Goal: Contribute content: Add original content to the website for others to see

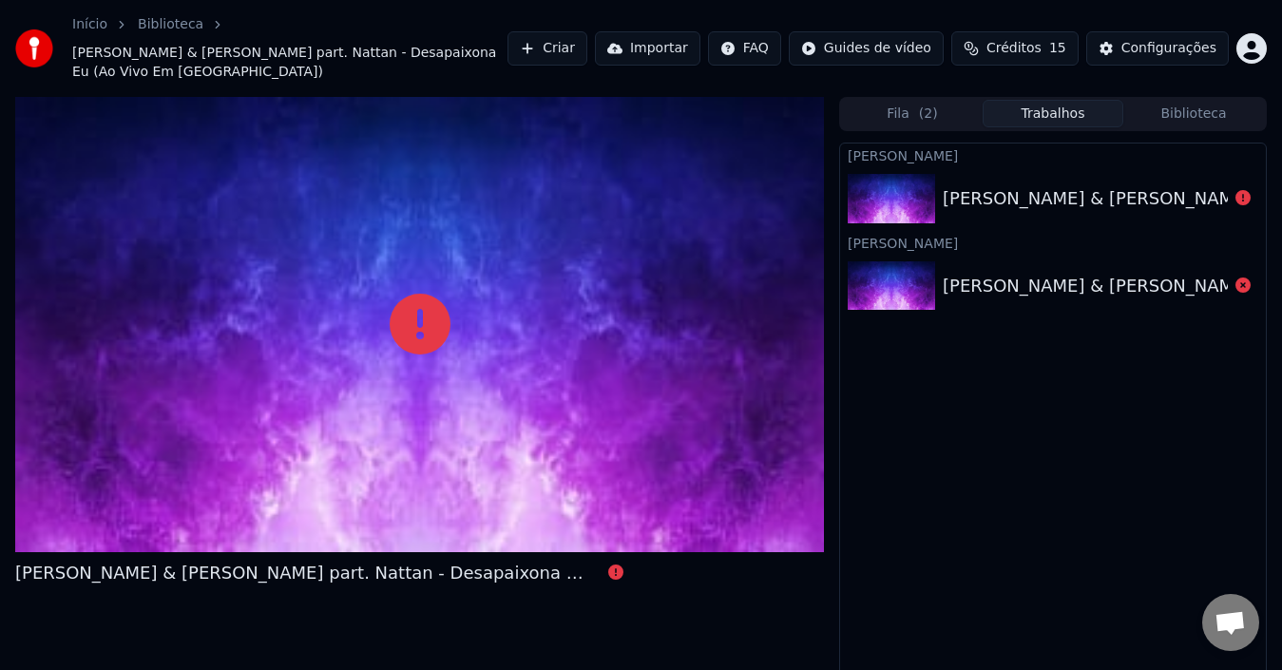
click at [587, 36] on button "Criar" at bounding box center [548, 48] width 80 height 34
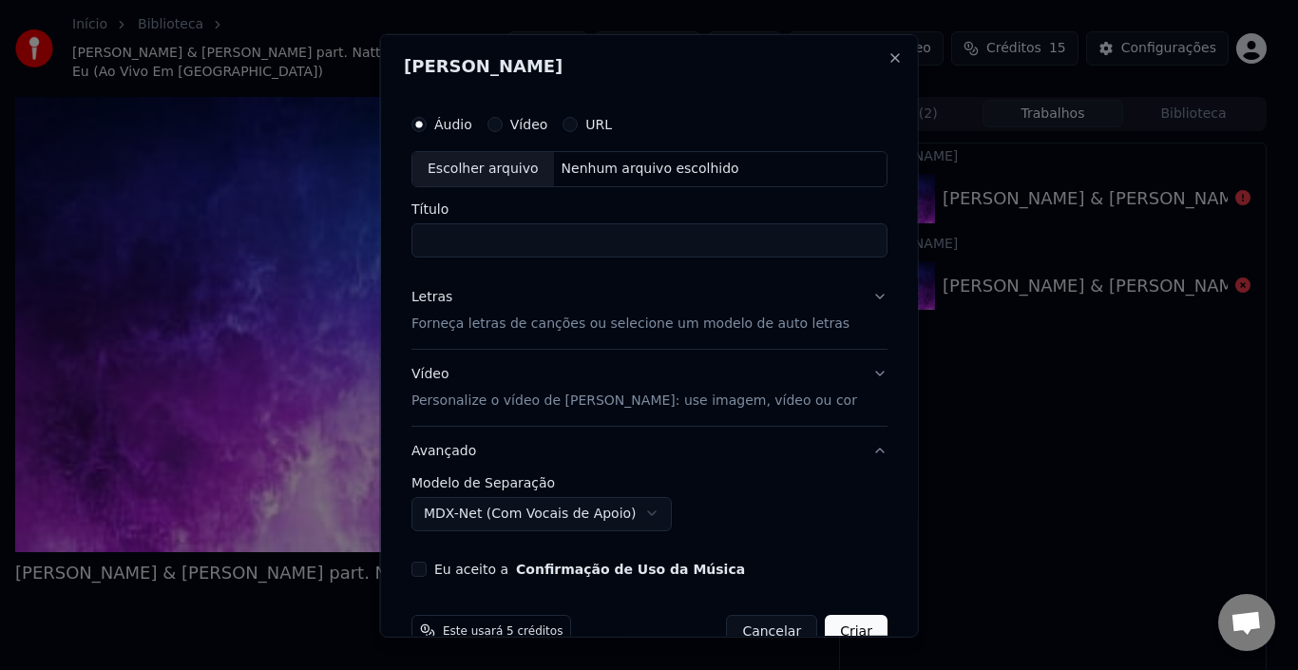
click at [519, 168] on div "Escolher arquivo" at bounding box center [483, 168] width 142 height 34
type input "**********"
click at [526, 324] on p "Forneça letras de canções ou selecione um modelo de auto letras" at bounding box center [631, 323] width 438 height 19
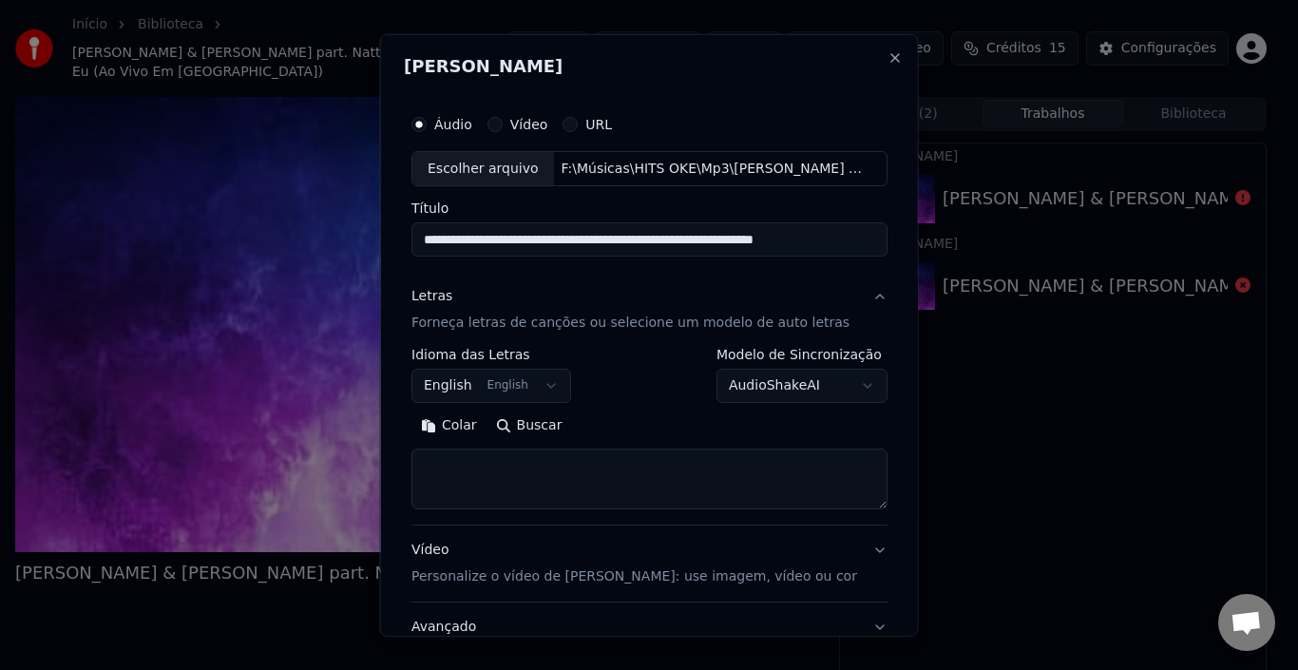
click at [493, 475] on textarea at bounding box center [650, 479] width 476 height 61
paste textarea "**********"
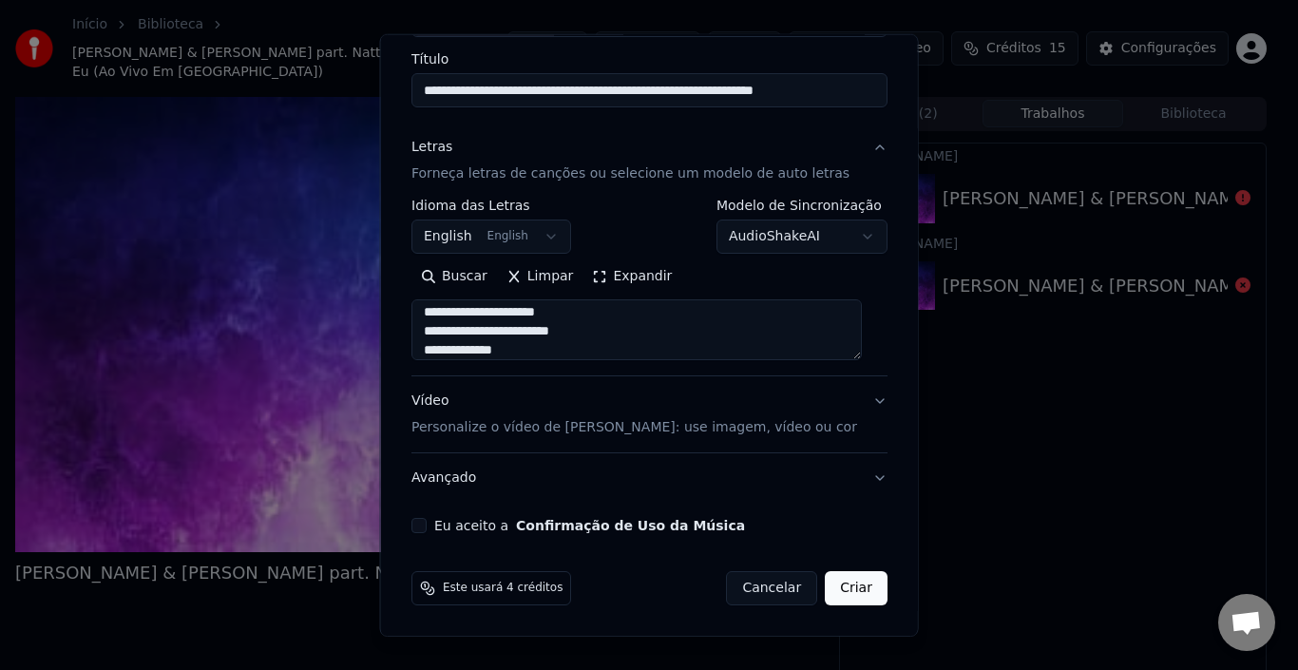
type textarea "**********"
click at [422, 523] on button "Eu aceito a Confirmação de Uso da Música" at bounding box center [419, 525] width 15 height 15
click at [696, 476] on button "Avançado" at bounding box center [650, 477] width 476 height 49
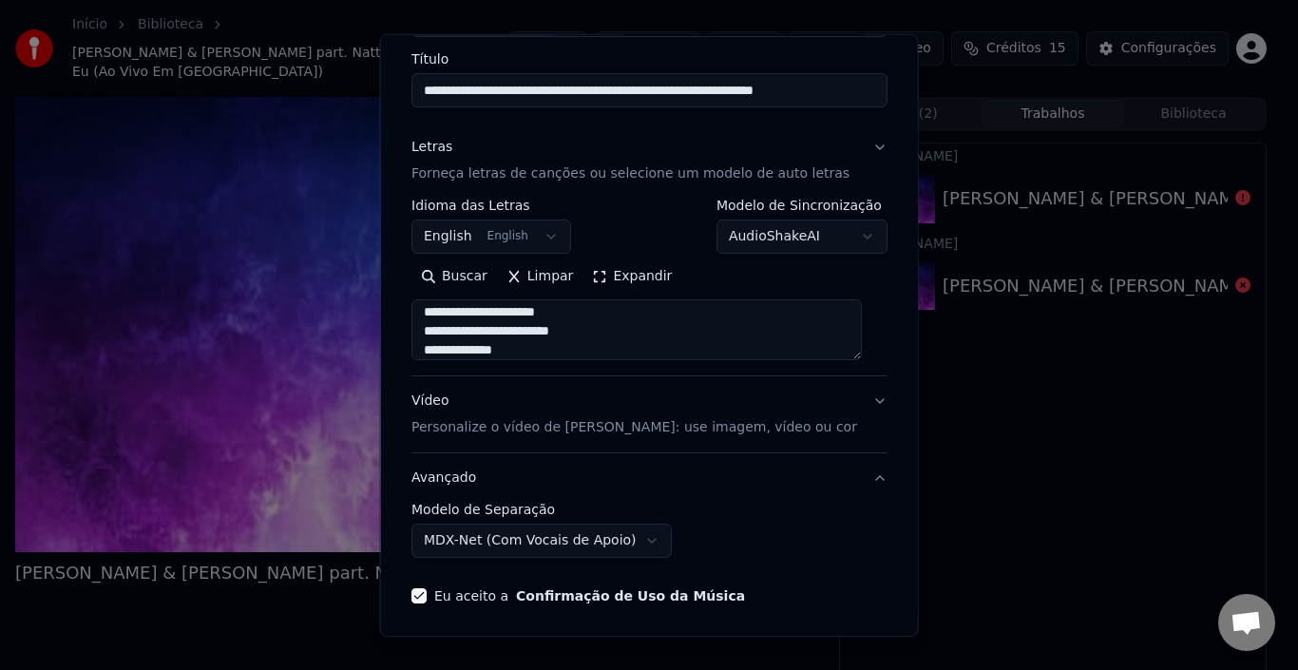
scroll to position [43, 0]
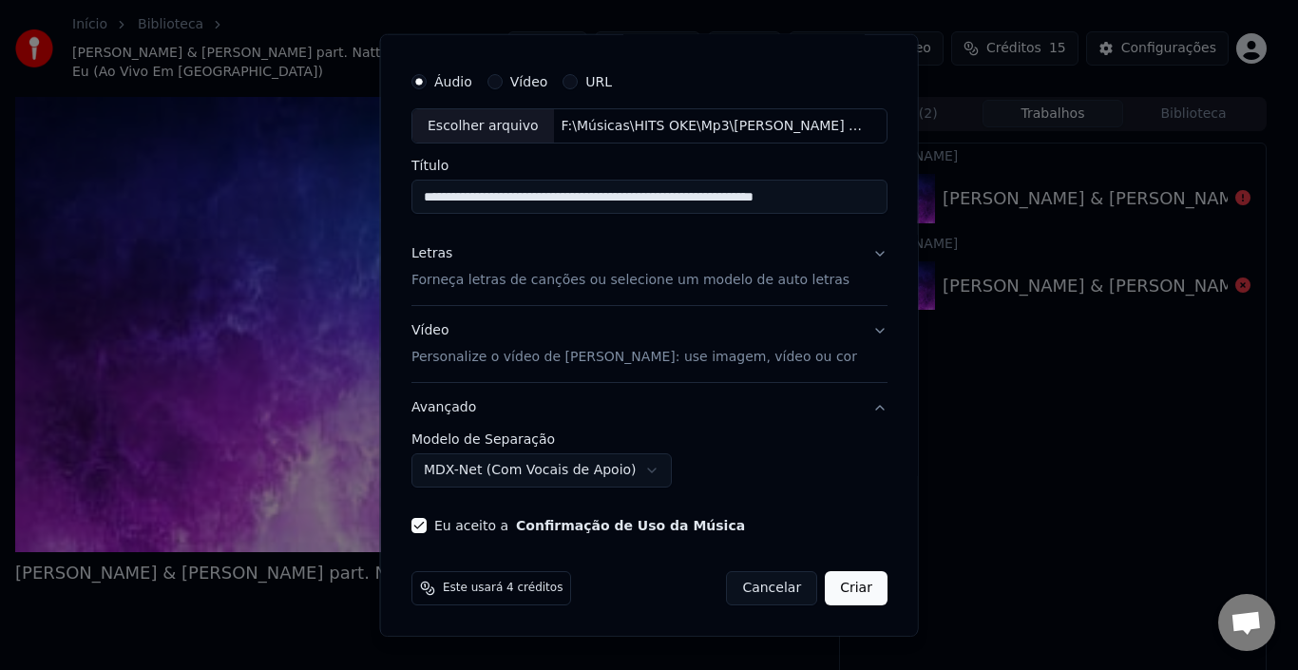
click at [604, 470] on button "MDX-Net (Com Vocais de Apoio)" at bounding box center [542, 470] width 260 height 34
click at [847, 588] on button "Criar" at bounding box center [856, 588] width 63 height 34
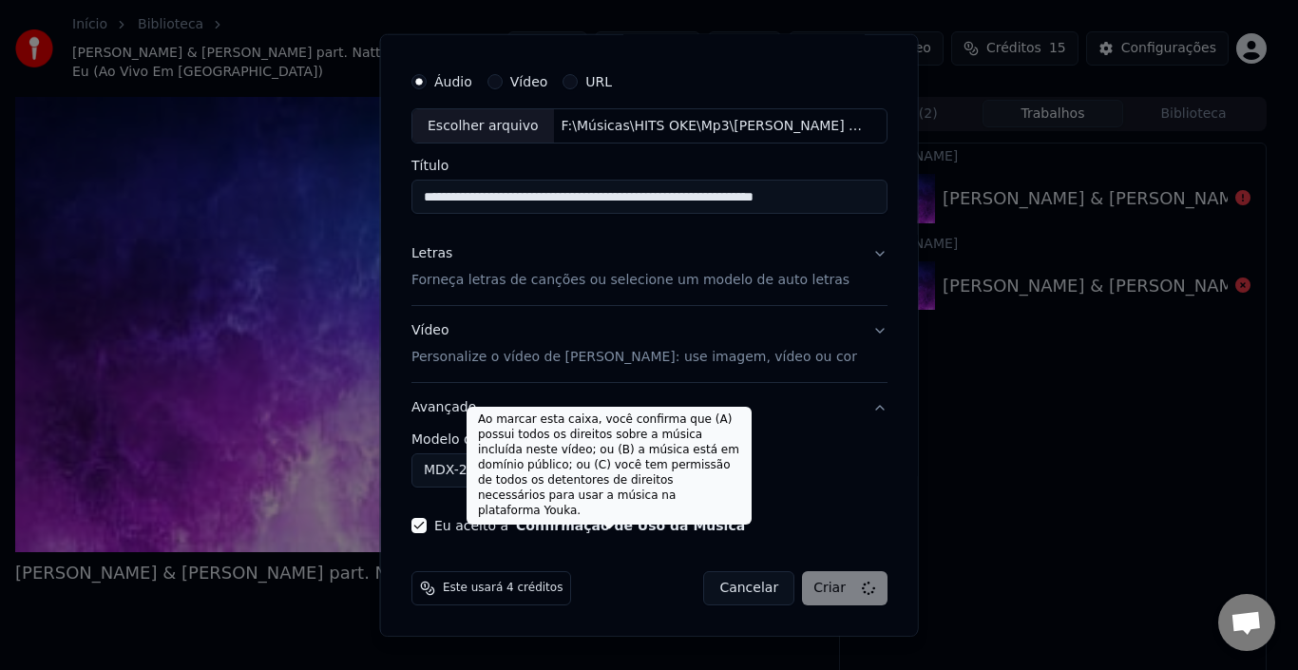
select select "**********"
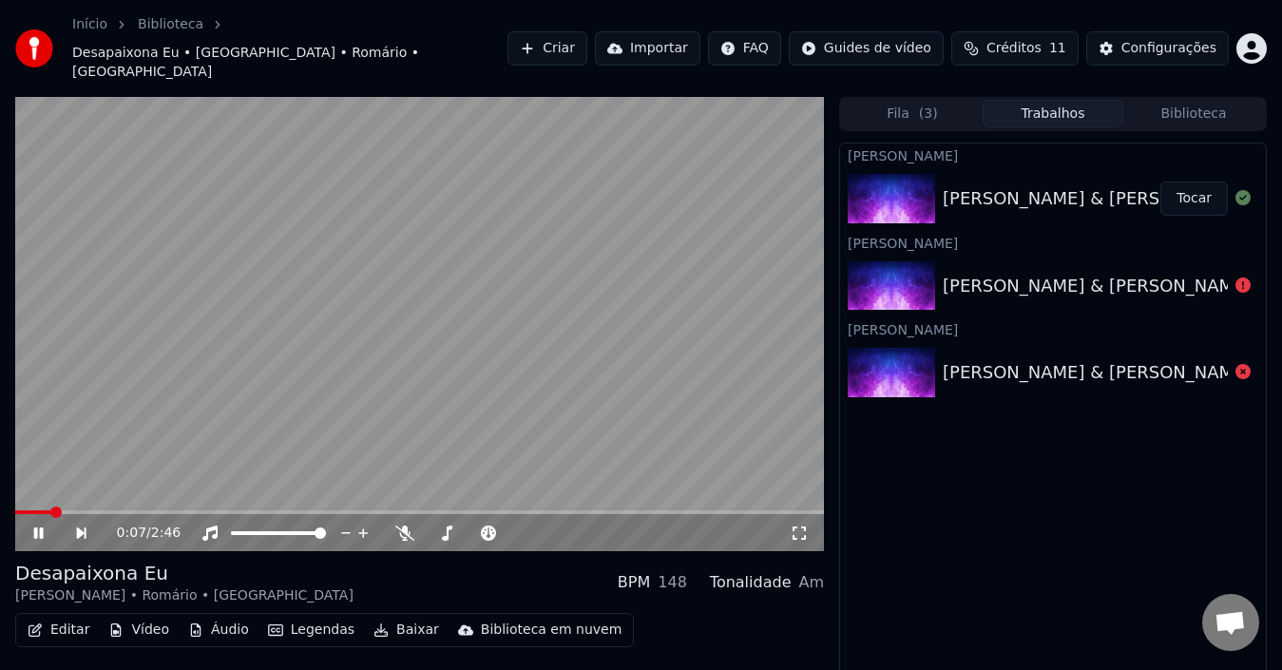
click at [52, 617] on button "Editar" at bounding box center [58, 630] width 77 height 27
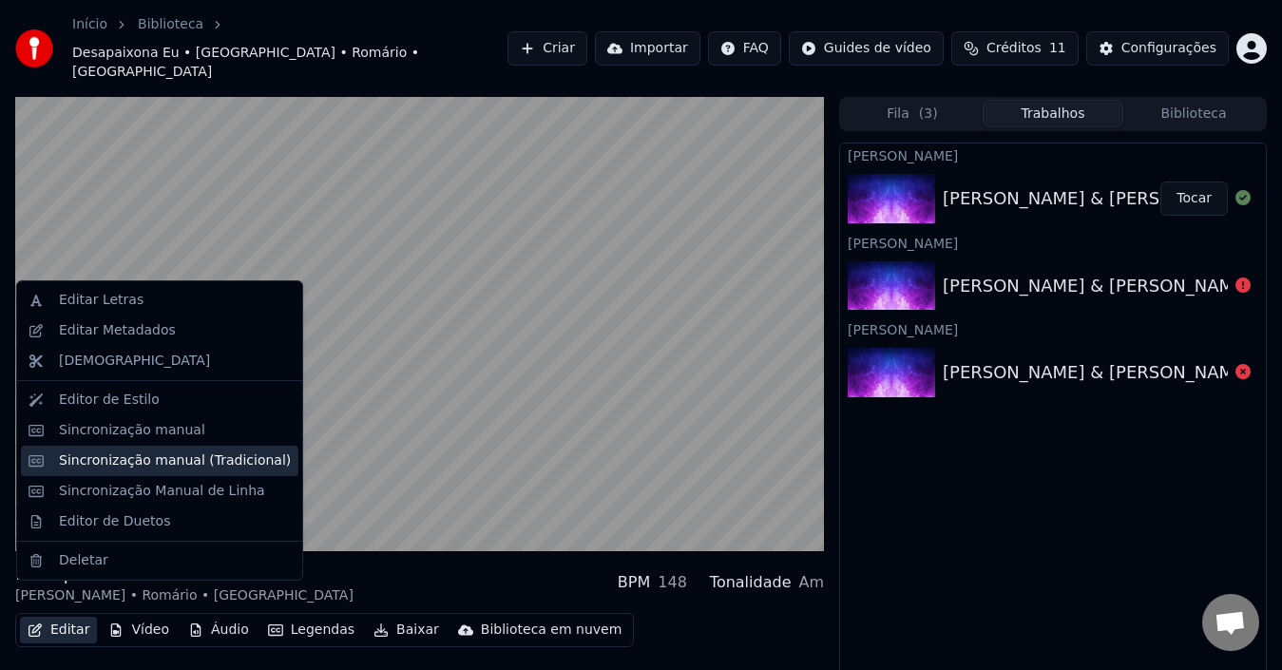
click at [193, 460] on div "Sincronização manual (Tradicional)" at bounding box center [175, 460] width 232 height 19
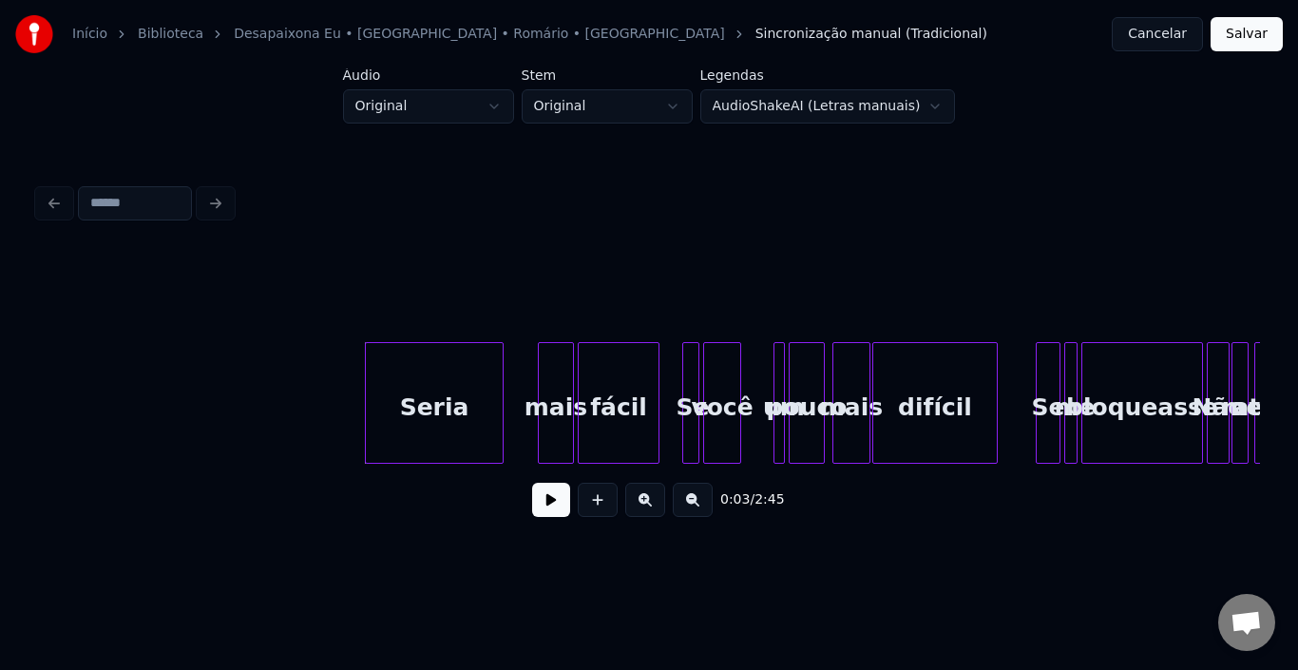
click at [558, 505] on button at bounding box center [551, 500] width 38 height 34
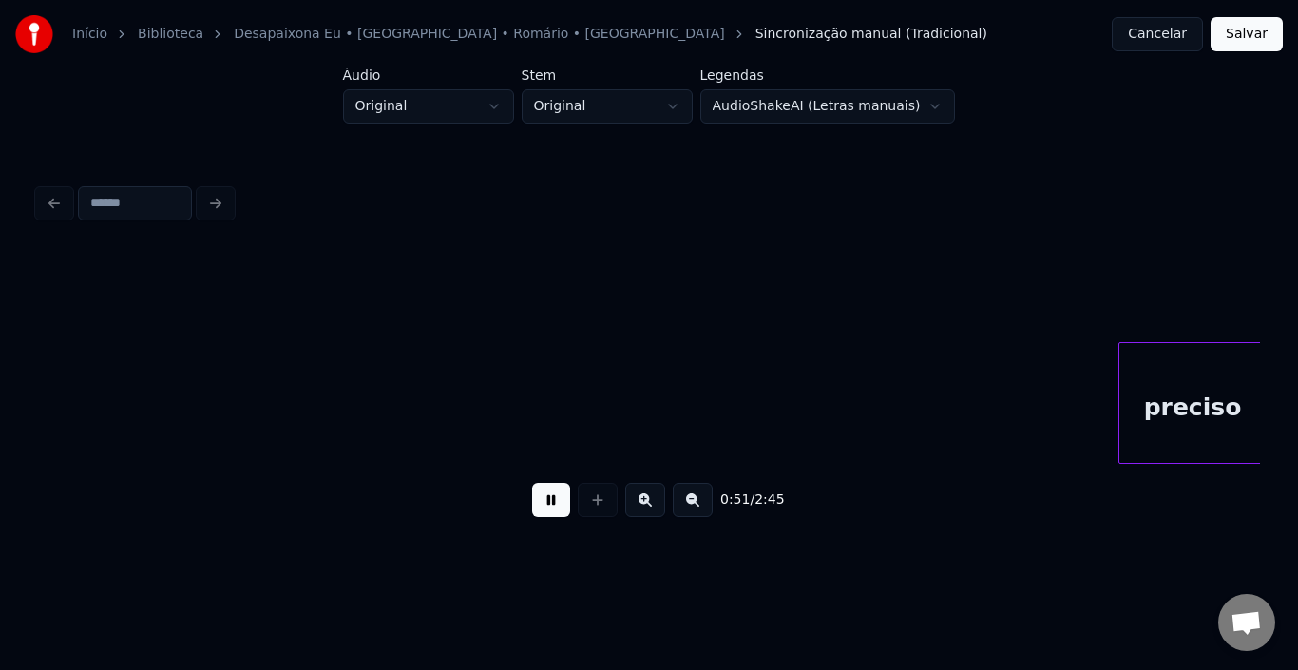
scroll to position [0, 4894]
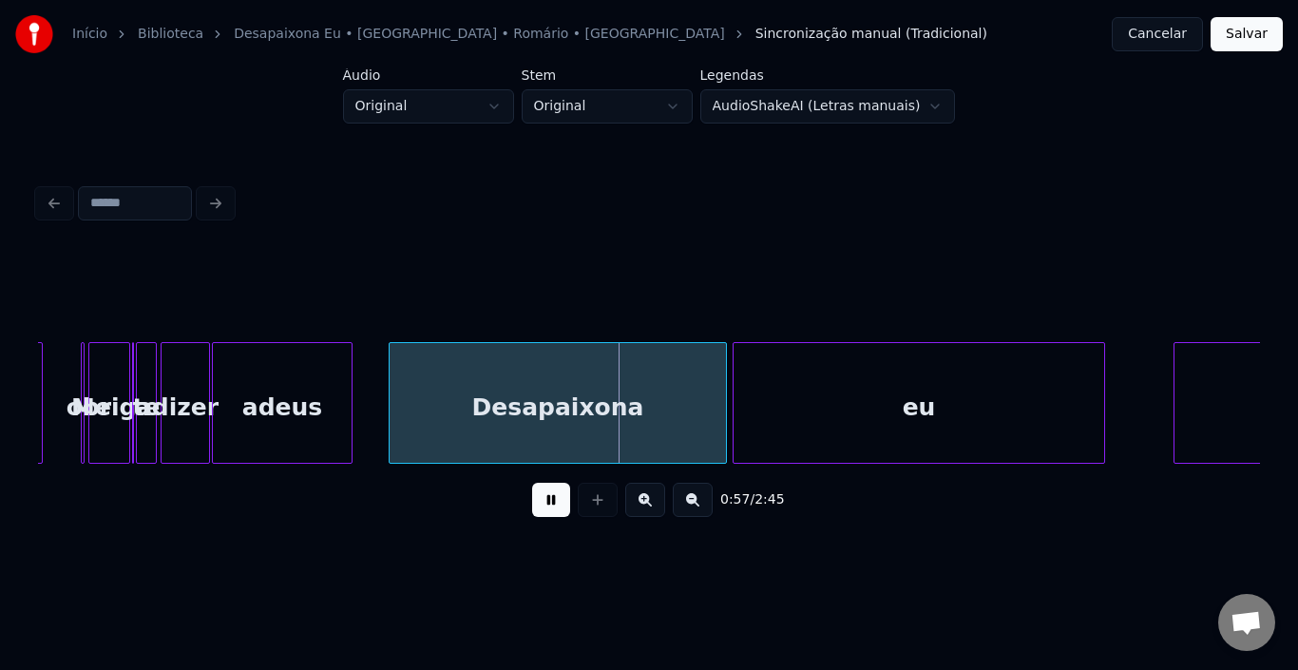
click at [553, 506] on button at bounding box center [551, 500] width 38 height 34
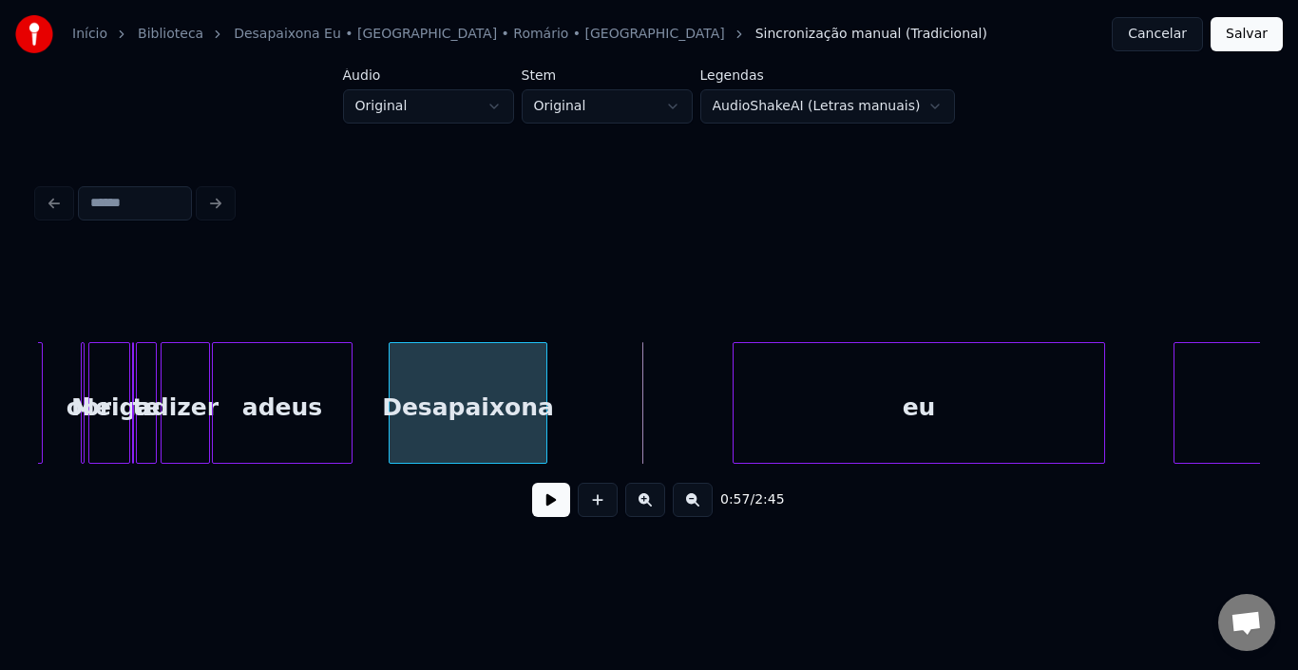
click at [544, 398] on div at bounding box center [544, 403] width 6 height 120
click at [555, 508] on button at bounding box center [551, 500] width 38 height 34
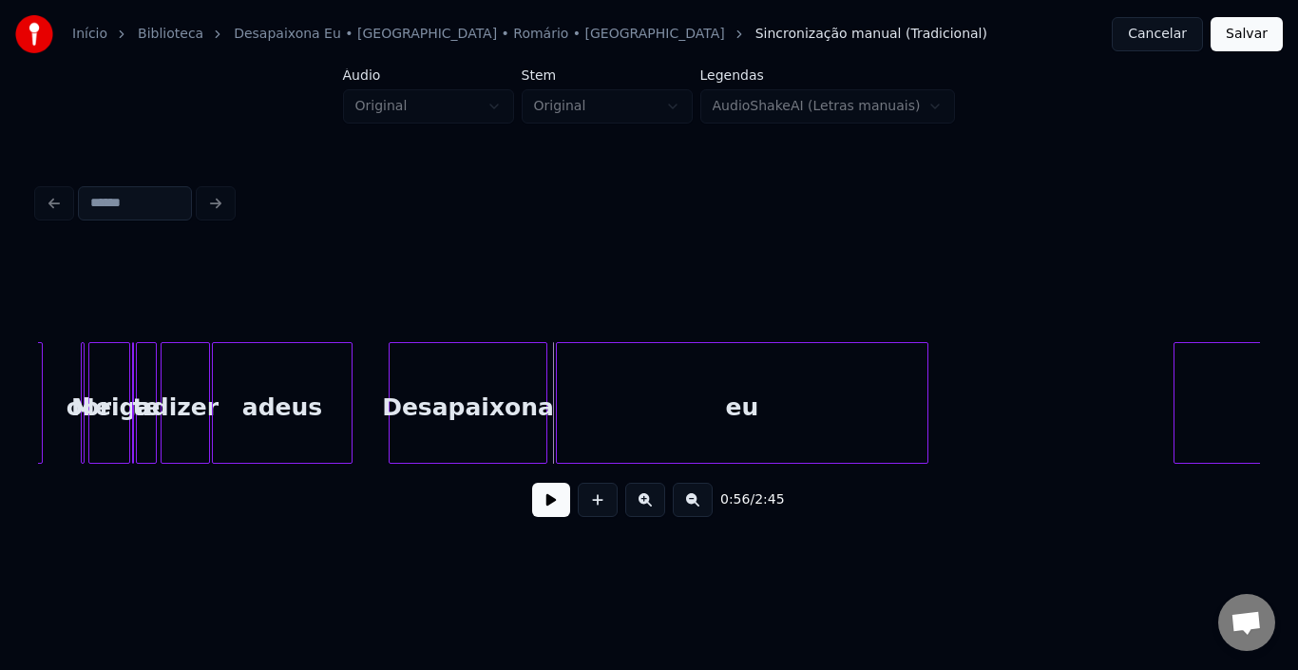
click at [614, 402] on div "eu" at bounding box center [742, 407] width 371 height 129
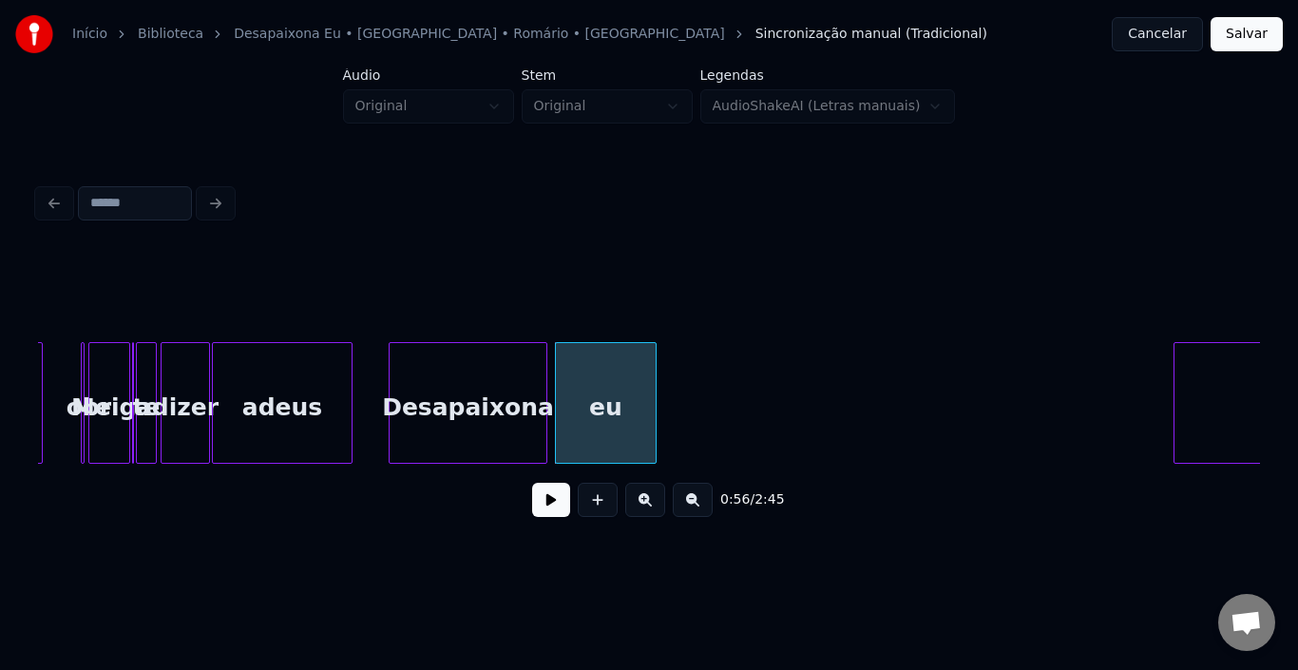
click at [653, 393] on div at bounding box center [653, 403] width 6 height 120
click at [551, 506] on button at bounding box center [551, 500] width 38 height 34
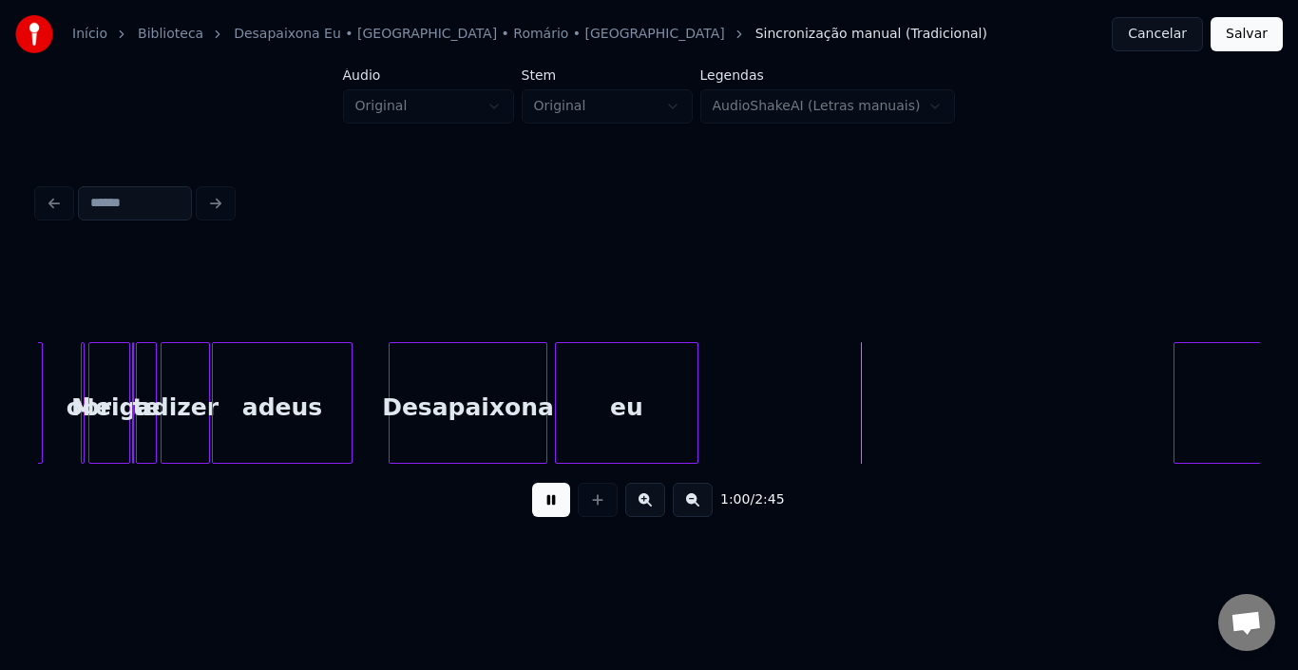
click at [696, 405] on div at bounding box center [695, 403] width 6 height 120
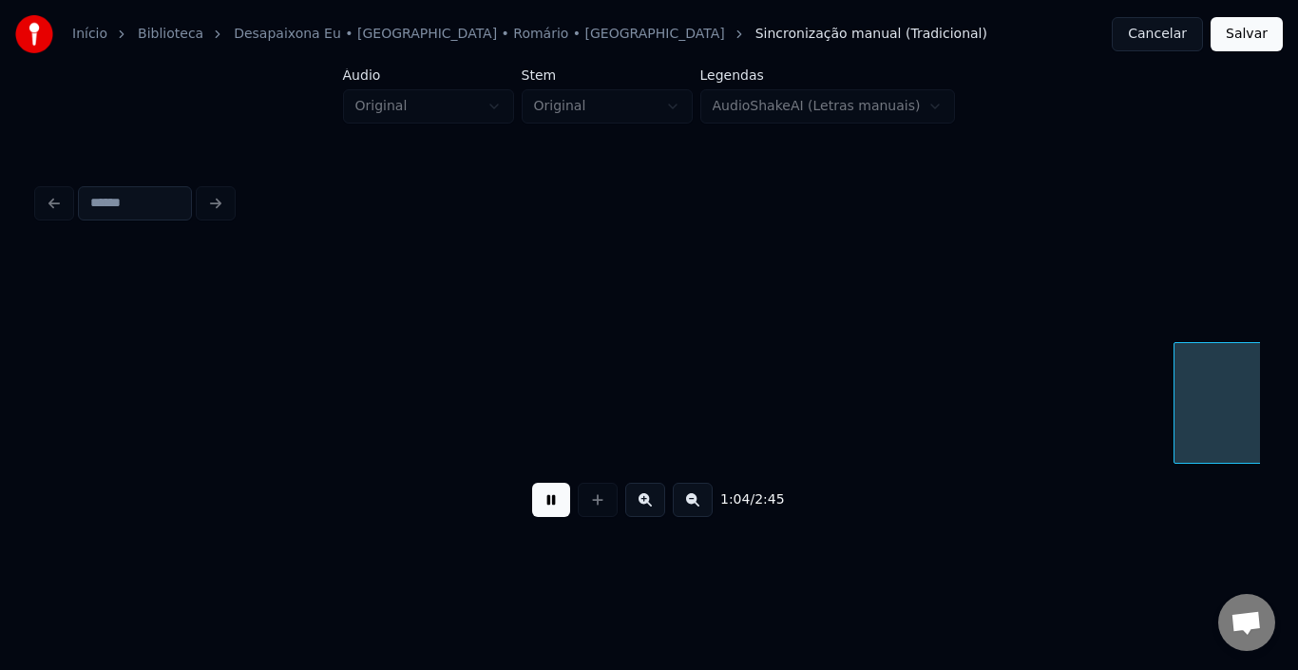
click at [552, 504] on button at bounding box center [551, 500] width 38 height 34
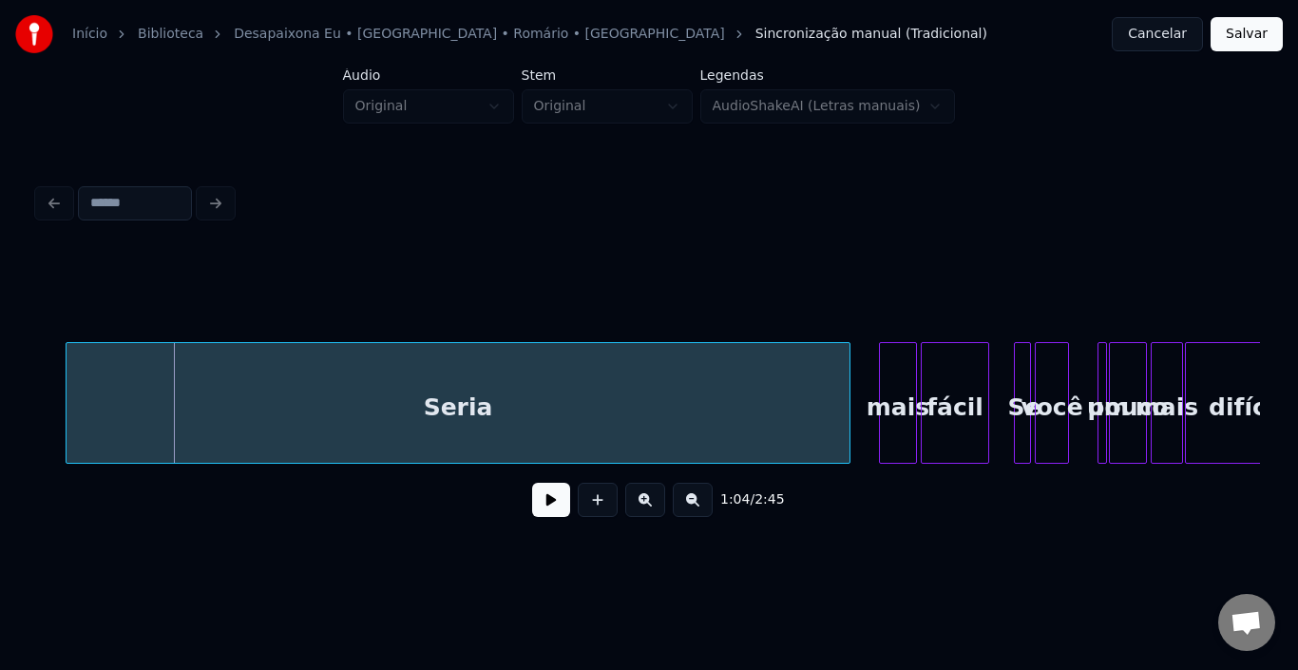
scroll to position [0, 5964]
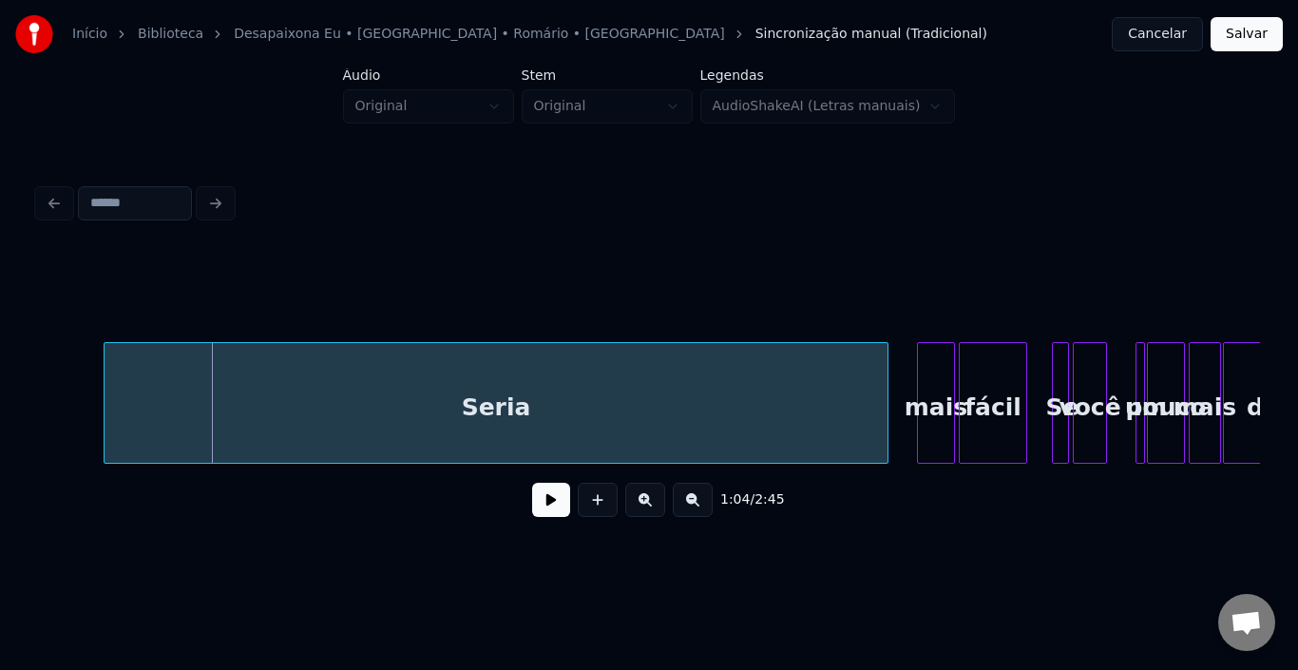
click at [104, 372] on div "Seria" at bounding box center [496, 403] width 785 height 122
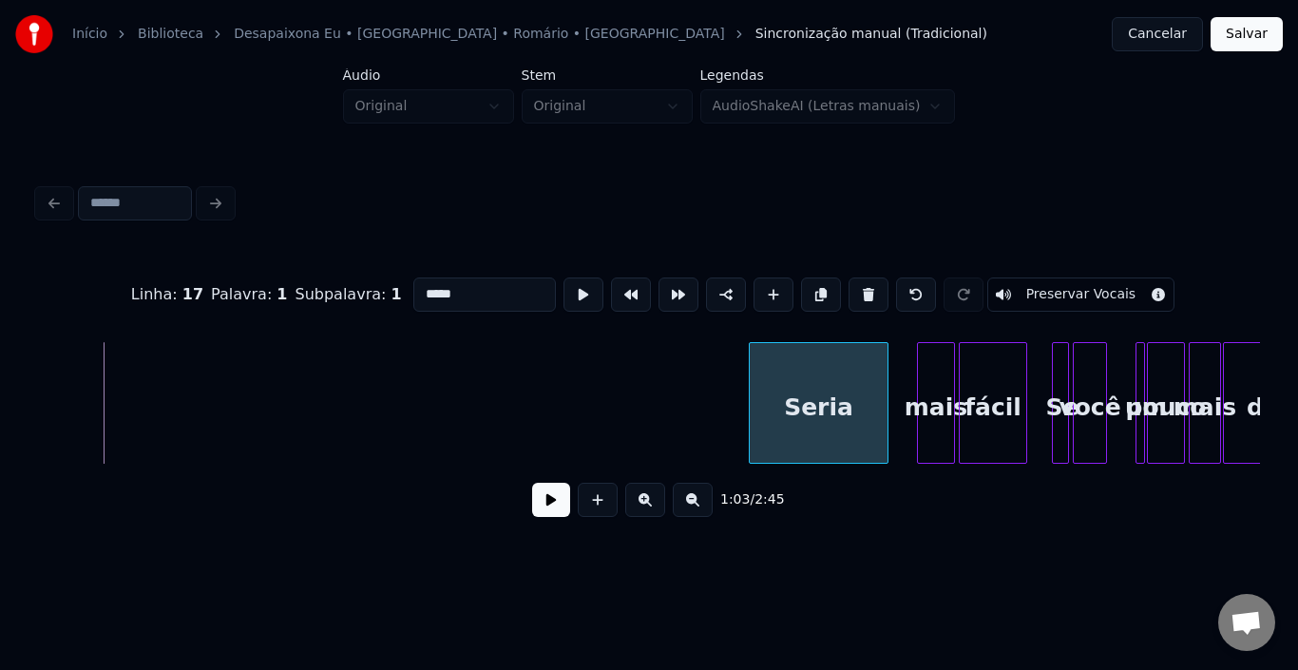
click at [751, 396] on div at bounding box center [753, 403] width 6 height 120
click at [546, 508] on button at bounding box center [551, 500] width 38 height 34
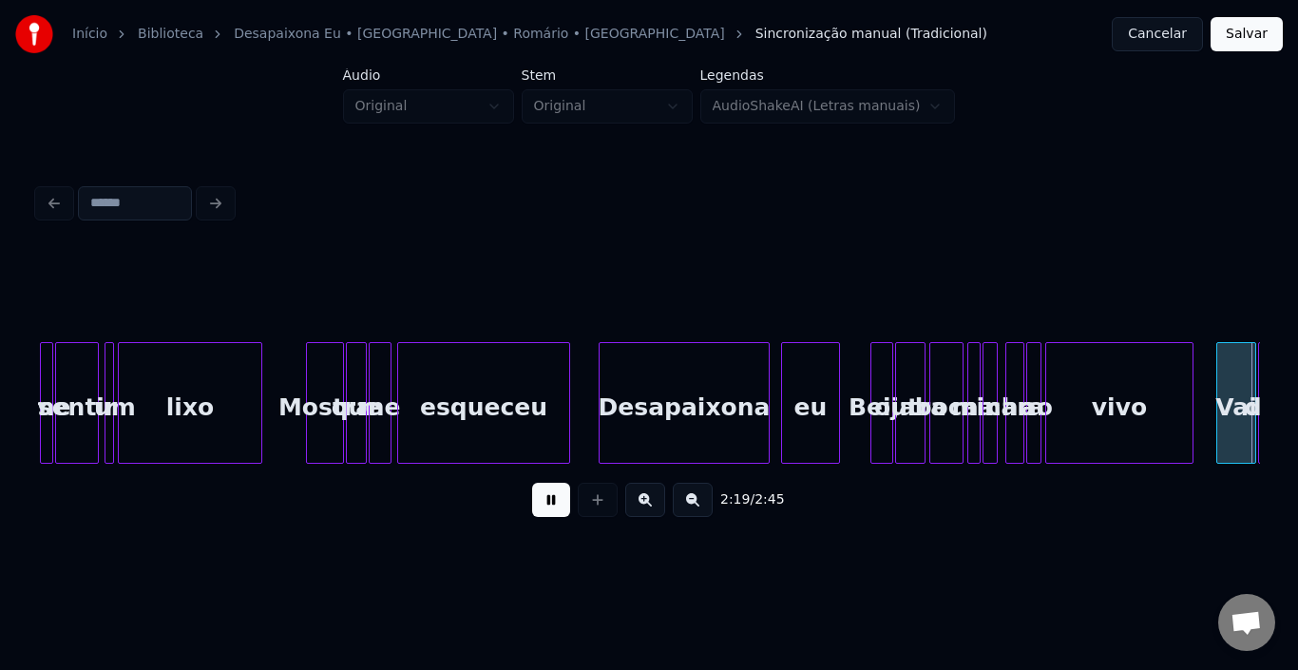
scroll to position [0, 13302]
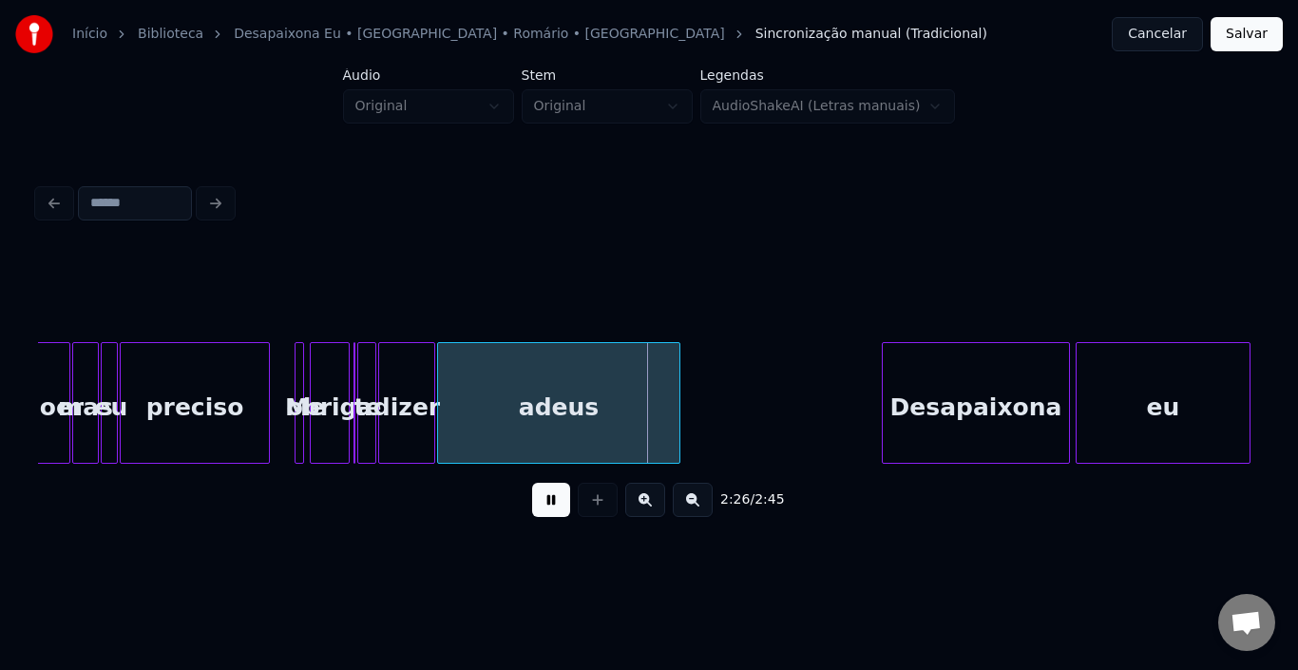
click at [556, 515] on button at bounding box center [551, 500] width 38 height 34
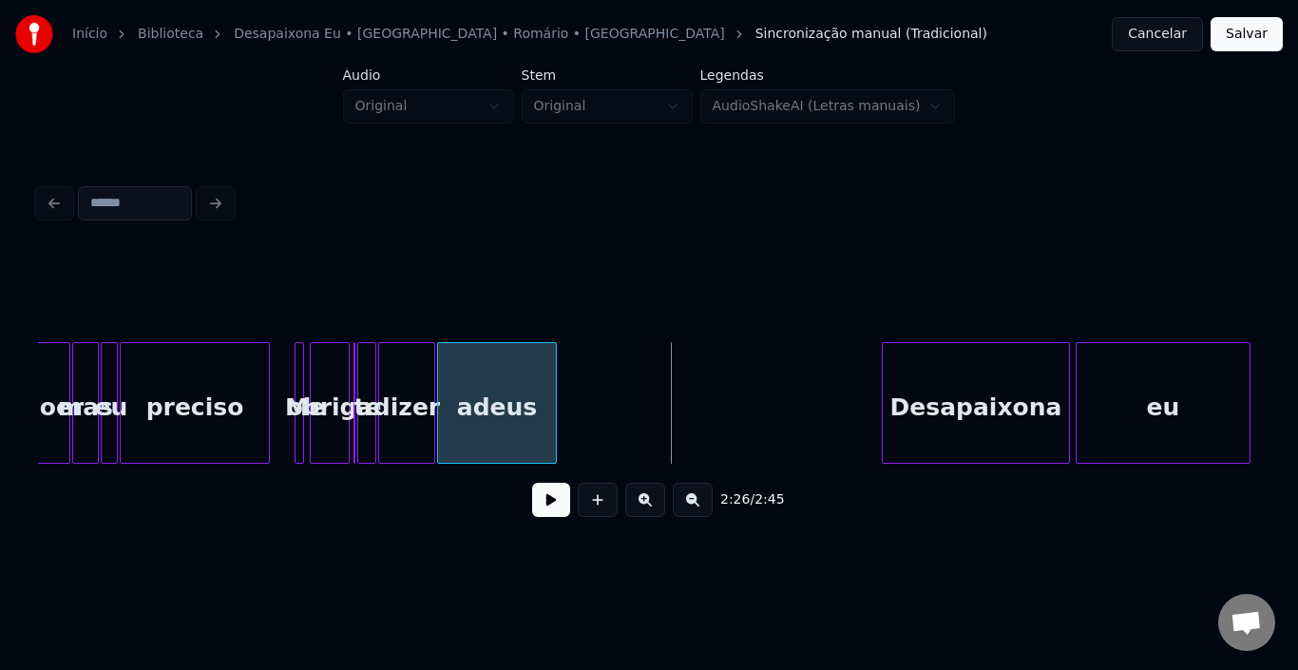
click at [555, 404] on div at bounding box center [553, 403] width 6 height 120
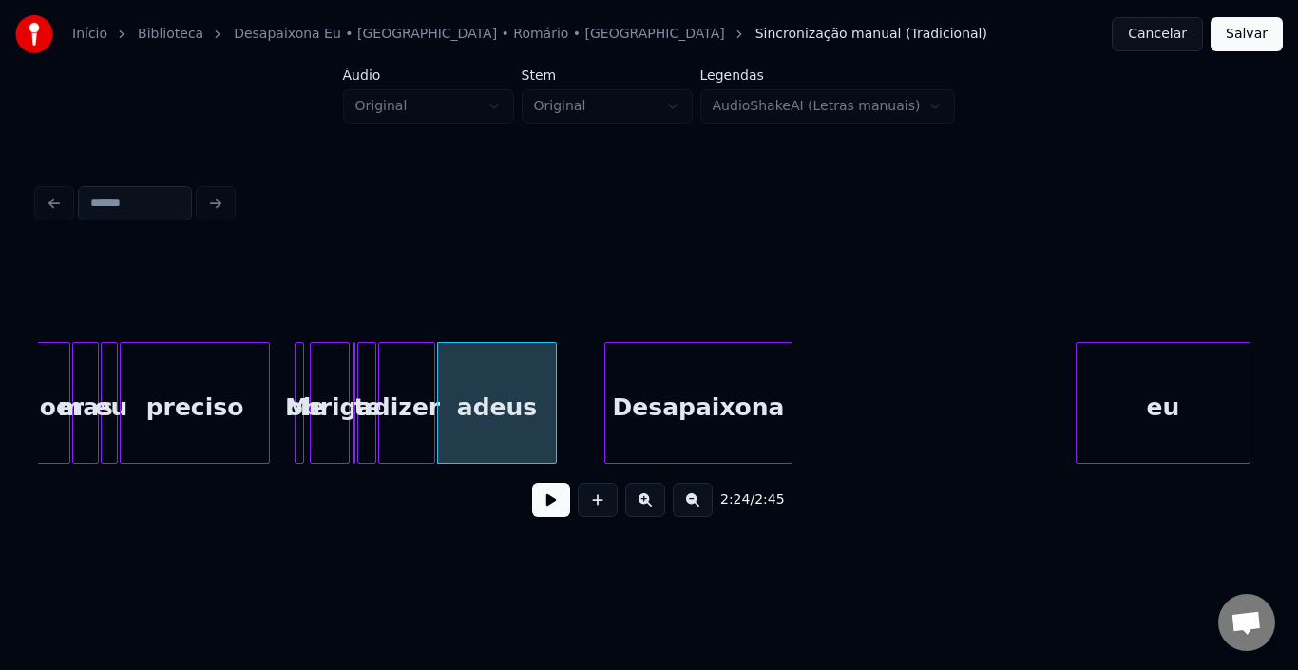
click at [672, 384] on div "Desapaixona" at bounding box center [698, 407] width 186 height 129
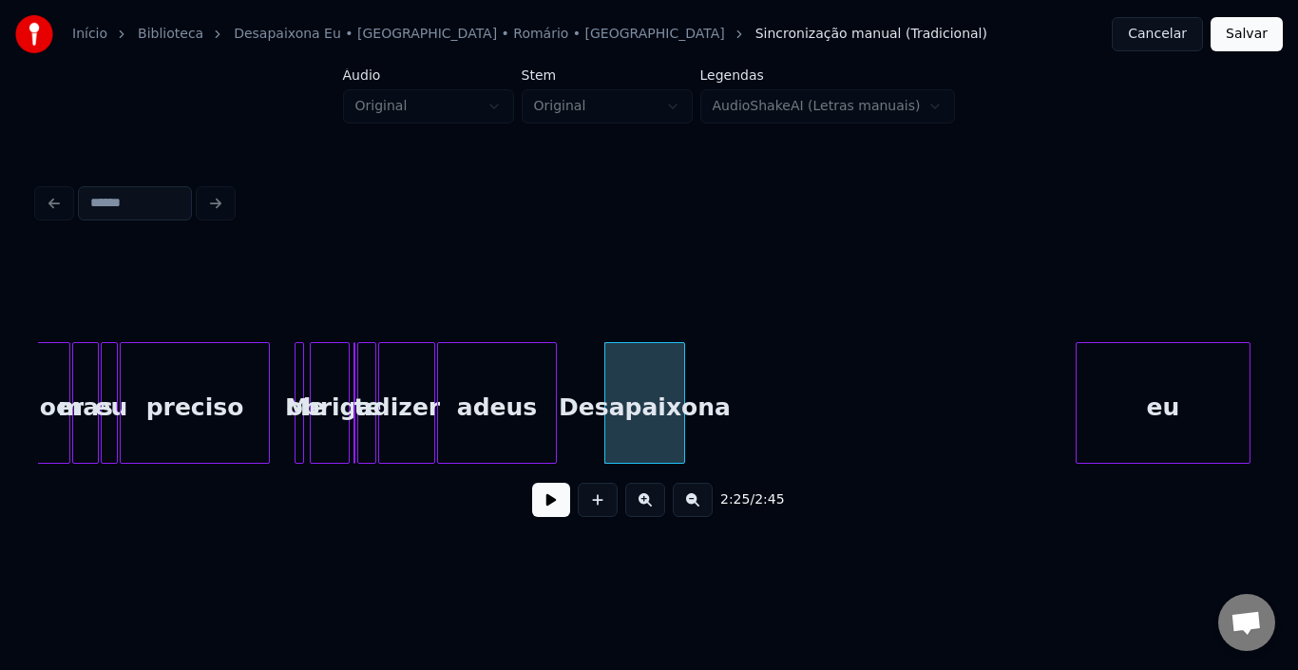
click at [681, 384] on div at bounding box center [682, 403] width 6 height 120
click at [544, 504] on button at bounding box center [551, 500] width 38 height 34
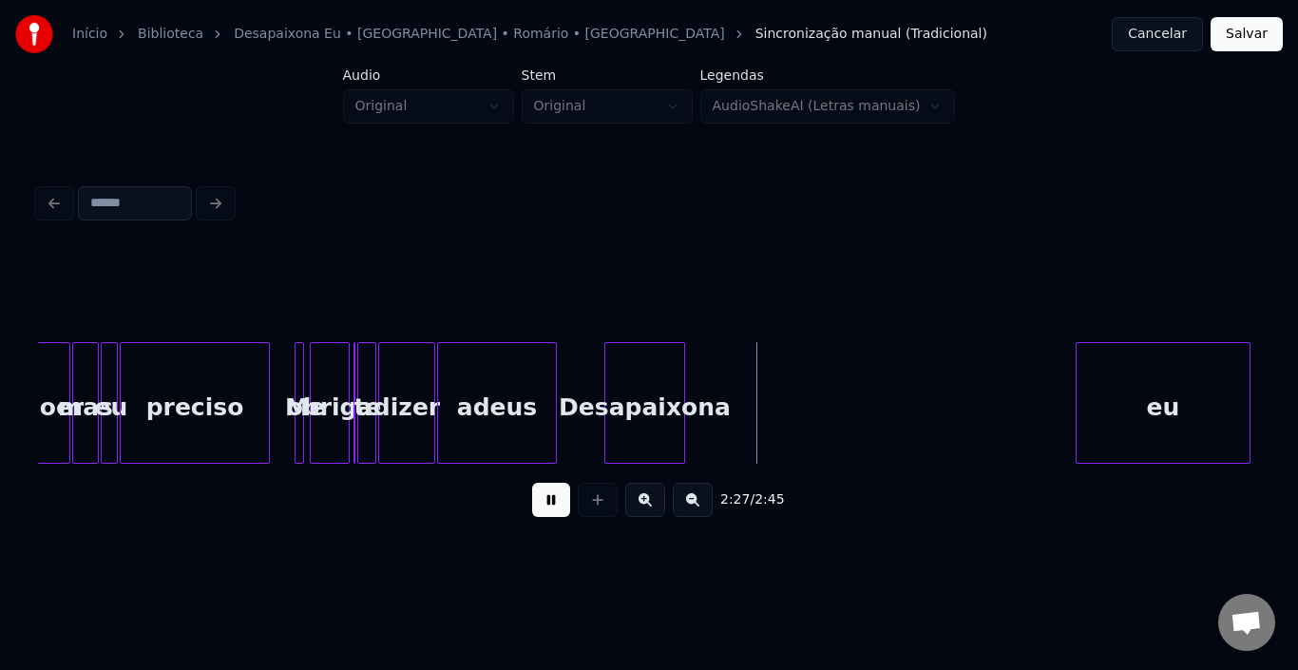
click at [544, 504] on button at bounding box center [551, 500] width 38 height 34
click at [776, 389] on div at bounding box center [777, 403] width 6 height 120
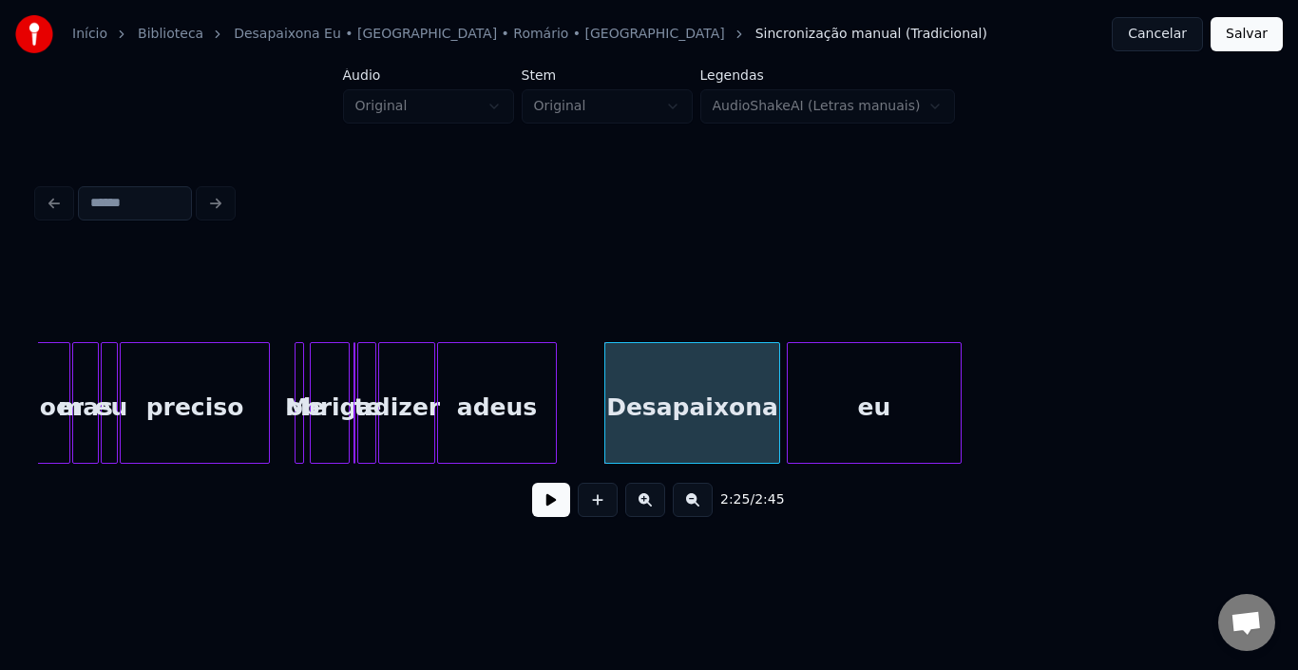
click at [841, 374] on div "eu" at bounding box center [874, 407] width 173 height 129
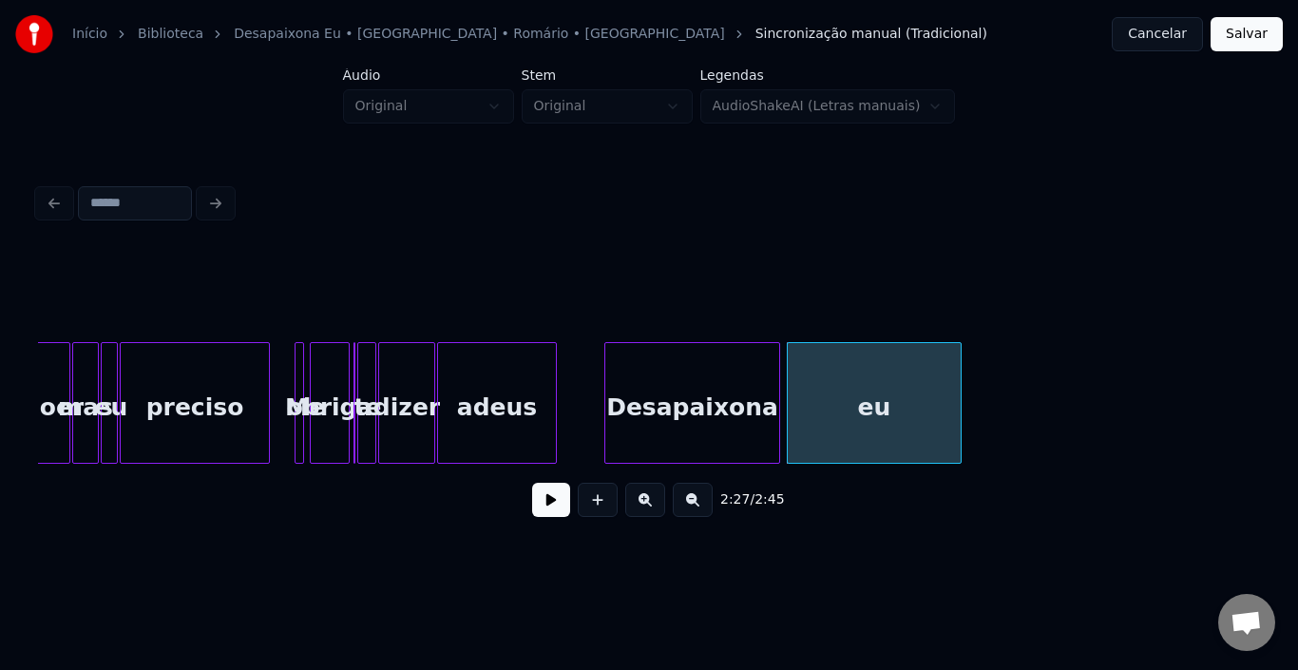
click at [537, 508] on button at bounding box center [551, 500] width 38 height 34
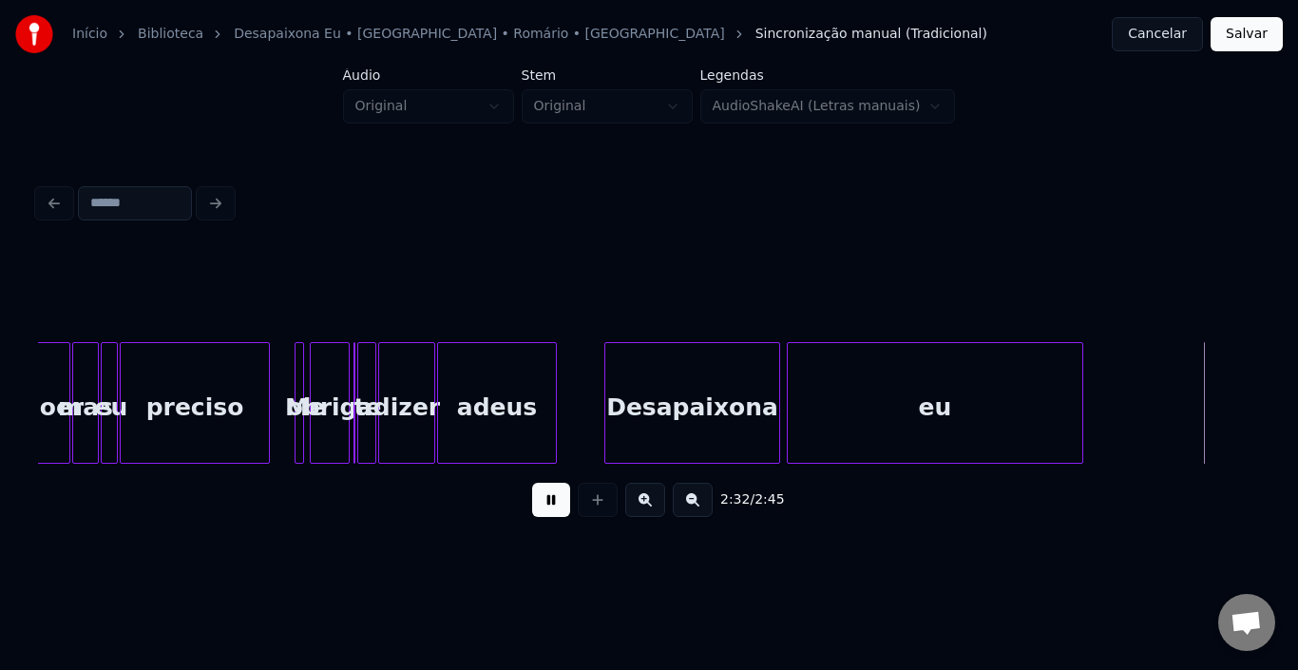
click at [1081, 391] on div at bounding box center [1080, 403] width 6 height 120
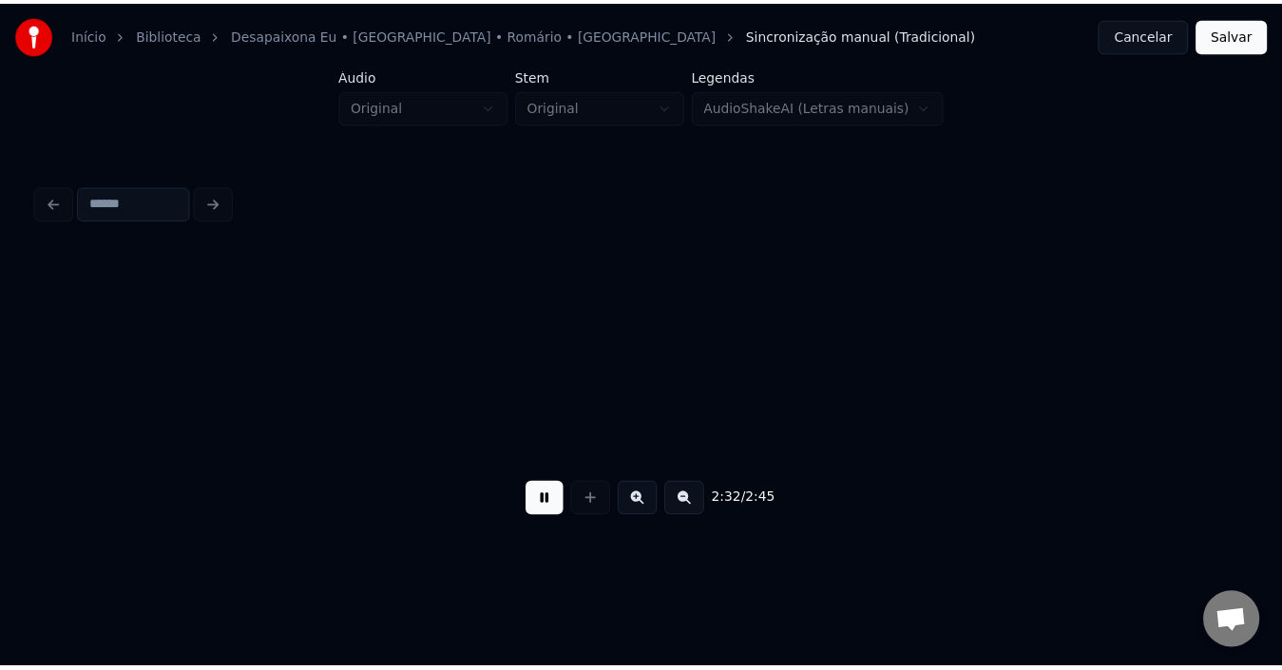
scroll to position [0, 14525]
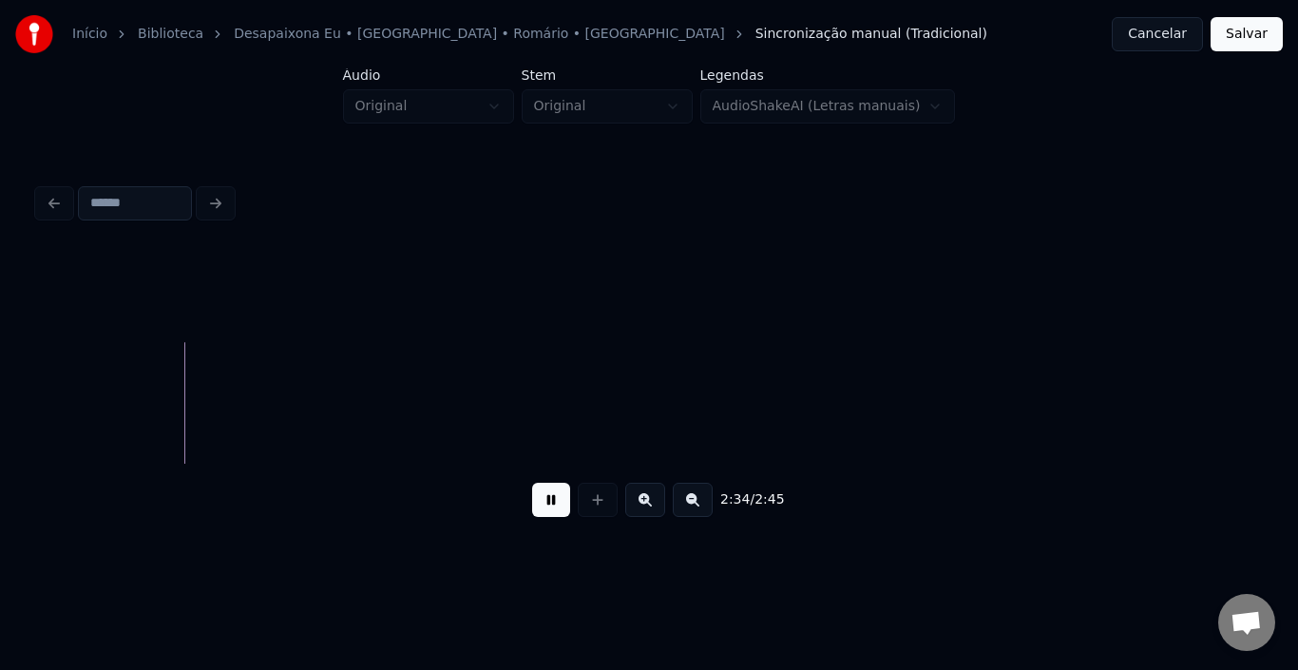
click at [552, 503] on button at bounding box center [551, 500] width 38 height 34
click at [1233, 38] on button "Salvar" at bounding box center [1247, 34] width 72 height 34
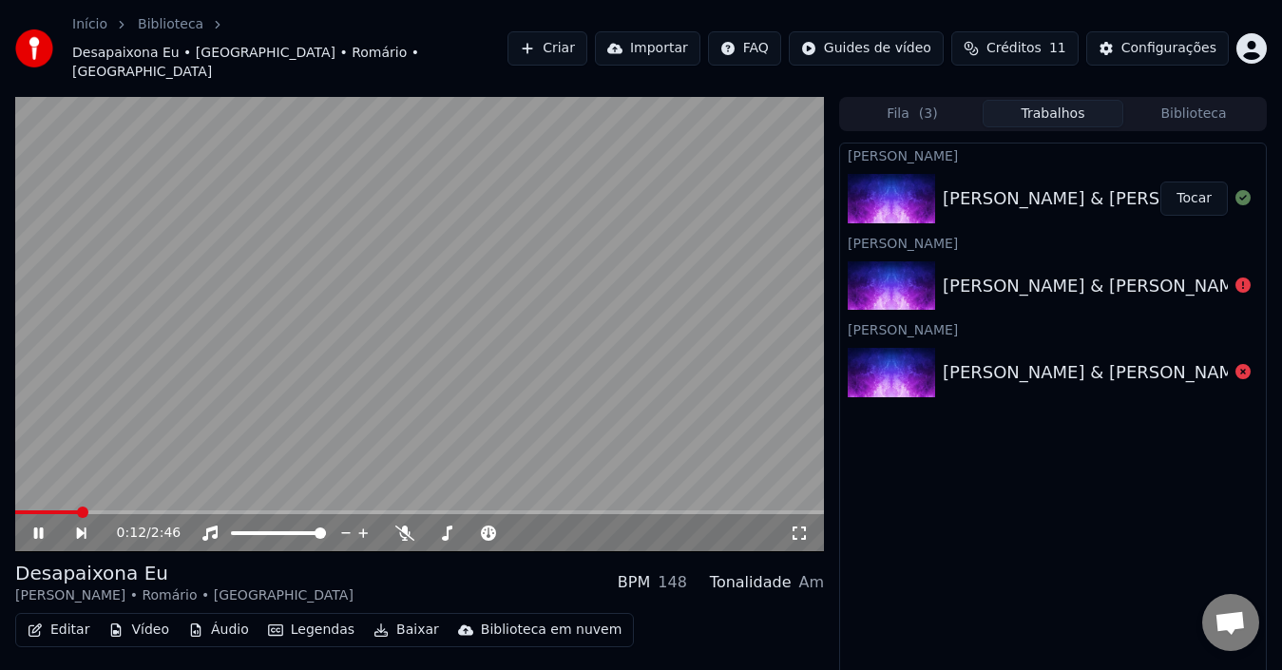
click at [34, 527] on icon at bounding box center [39, 532] width 10 height 11
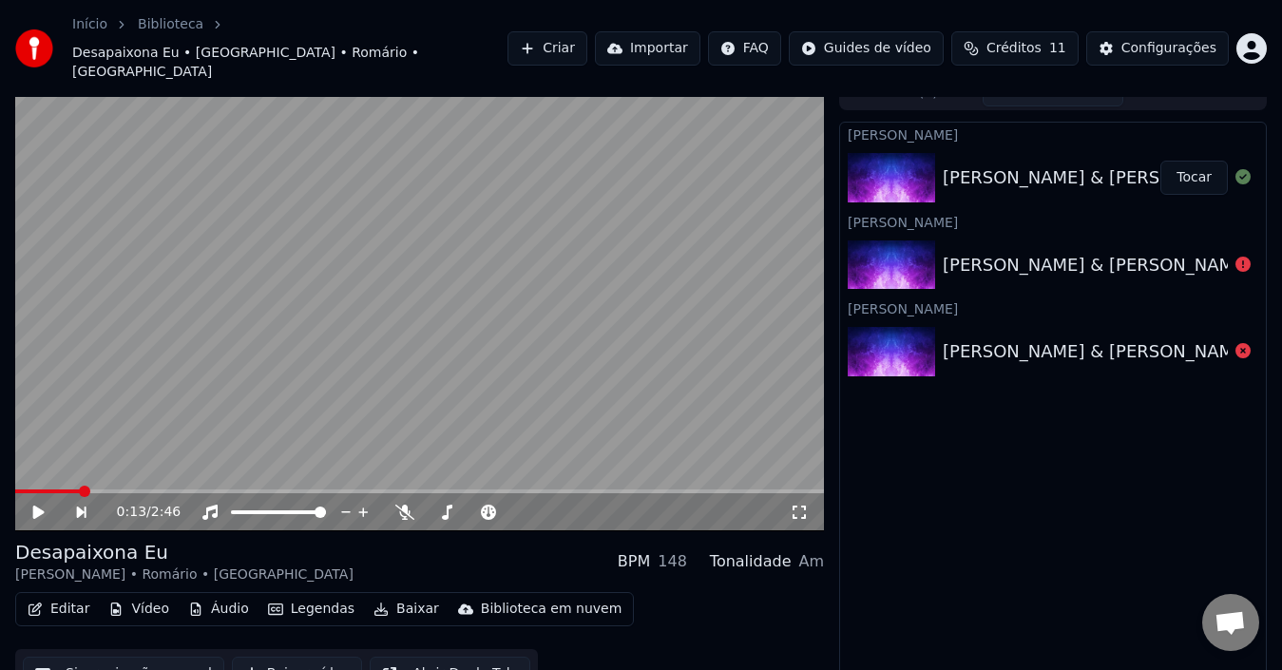
click at [279, 657] on button "Baixar vídeo" at bounding box center [297, 674] width 130 height 34
